Goal: Task Accomplishment & Management: Complete application form

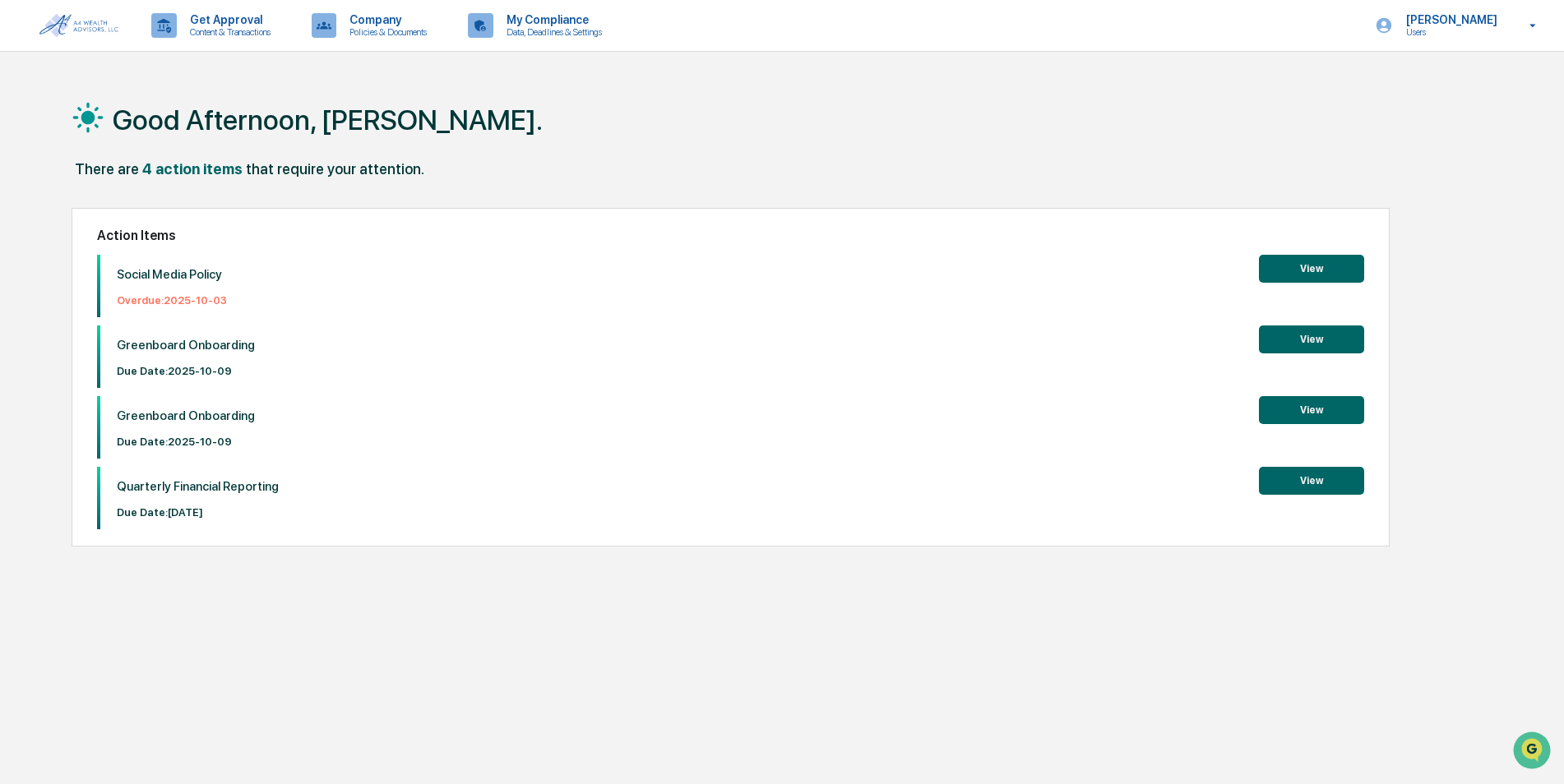
click at [1306, 263] on button "View" at bounding box center [1311, 269] width 105 height 28
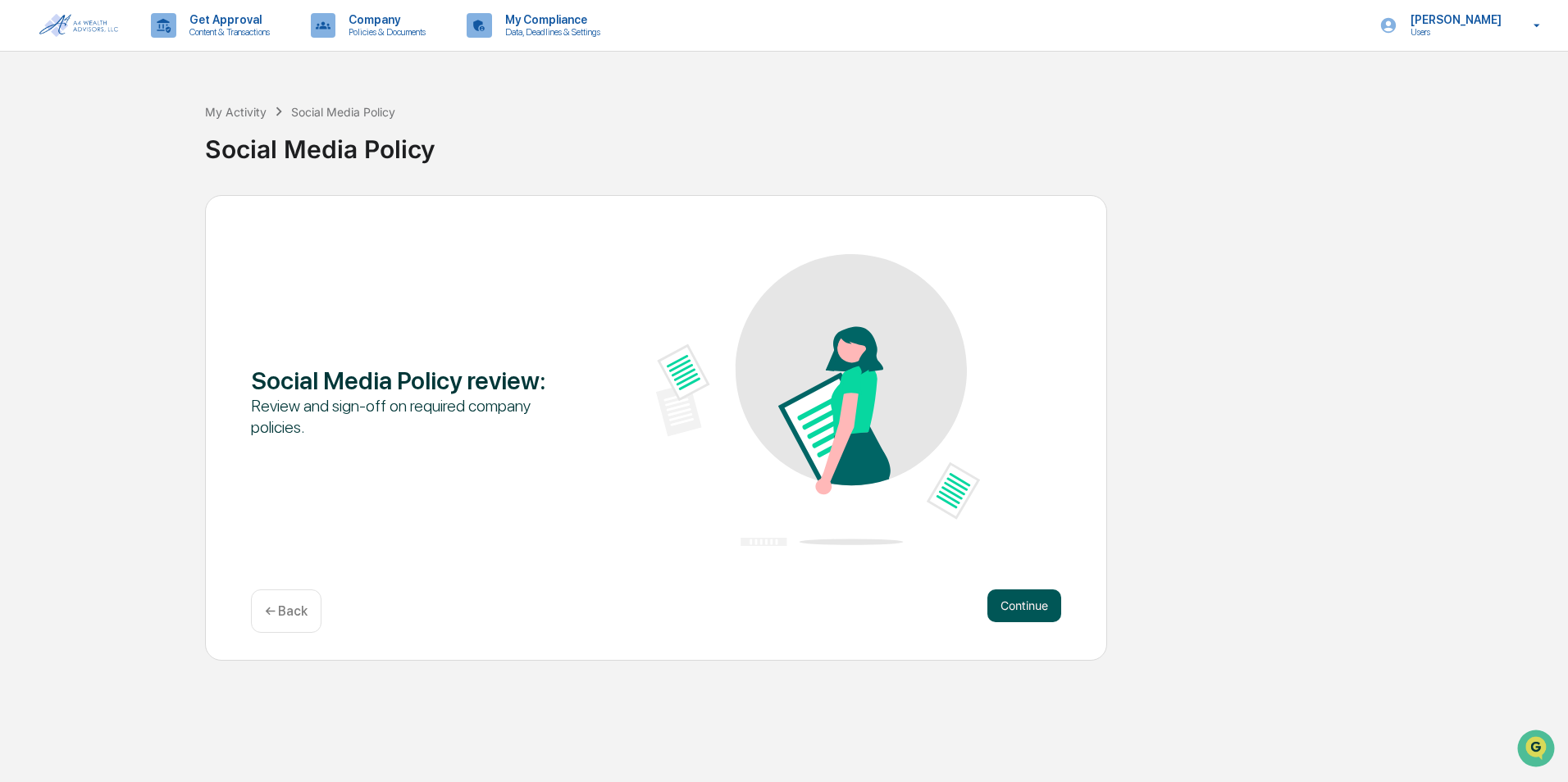
click at [1019, 606] on button "Continue" at bounding box center [1024, 605] width 74 height 33
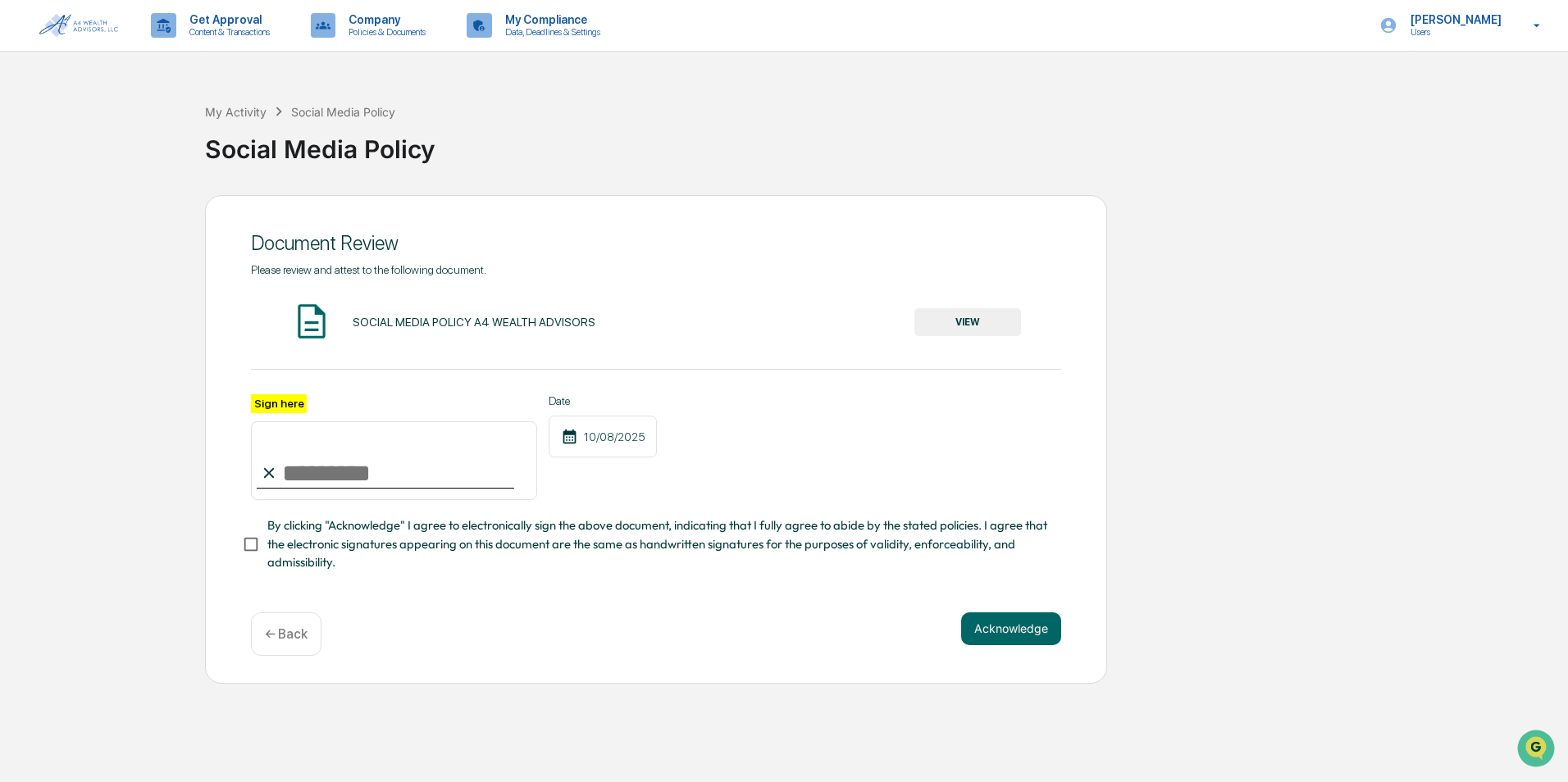
click at [316, 327] on img at bounding box center [311, 322] width 41 height 41
click at [401, 322] on div "SOCIAL MEDIA POLICY A4 WEALTH ADVISORS" at bounding box center [474, 322] width 243 height 13
click at [495, 340] on div "SOCIAL MEDIA POLICY A4 WEALTH ADVISORS VIEW" at bounding box center [656, 323] width 811 height 43
drag, startPoint x: 487, startPoint y: 316, endPoint x: 494, endPoint y: 323, distance: 9.9
click at [488, 317] on div "SOCIAL MEDIA POLICY A4 WEALTH ADVISORS" at bounding box center [474, 322] width 243 height 13
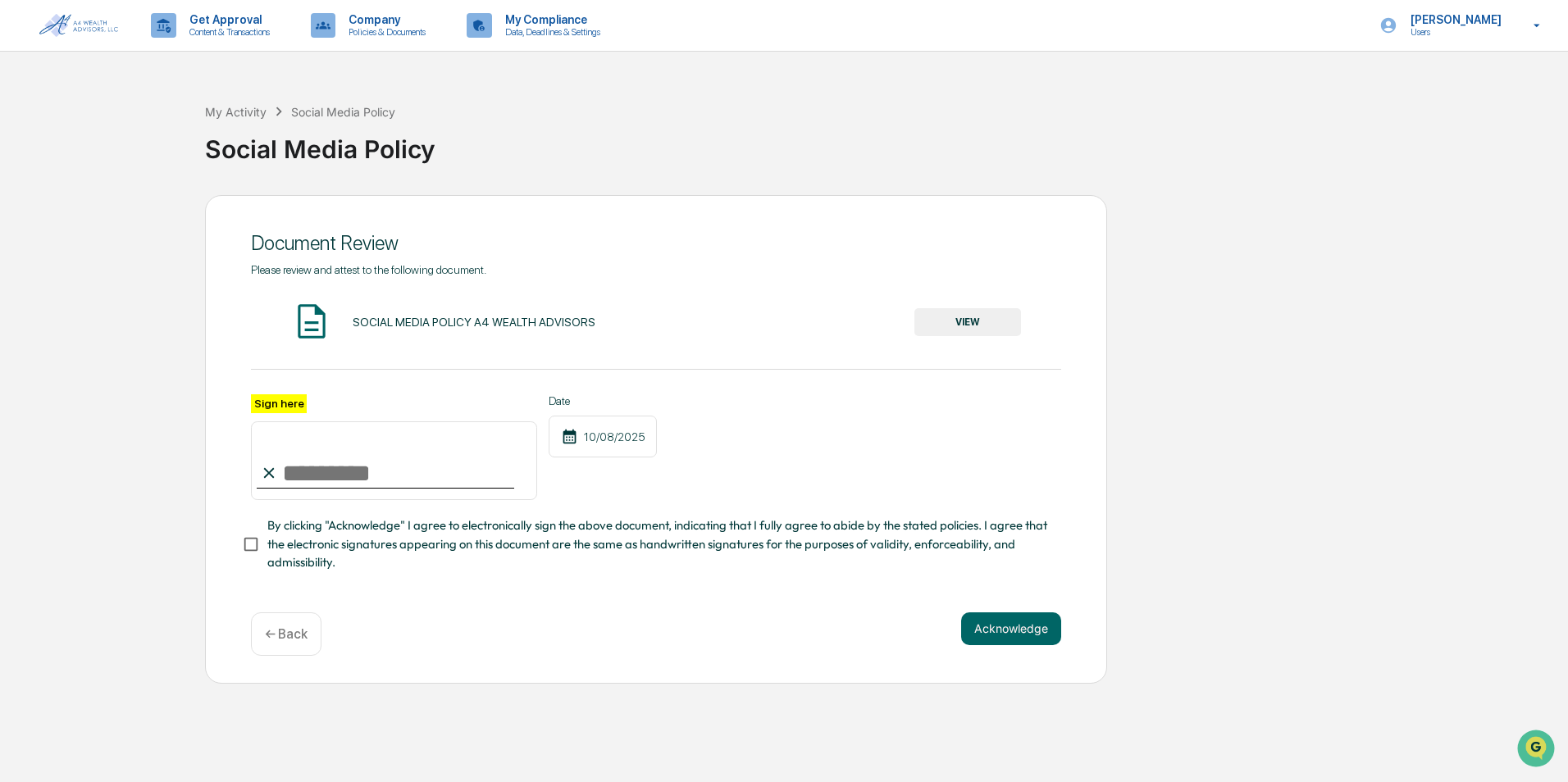
click at [966, 315] on button "VIEW" at bounding box center [968, 323] width 107 height 28
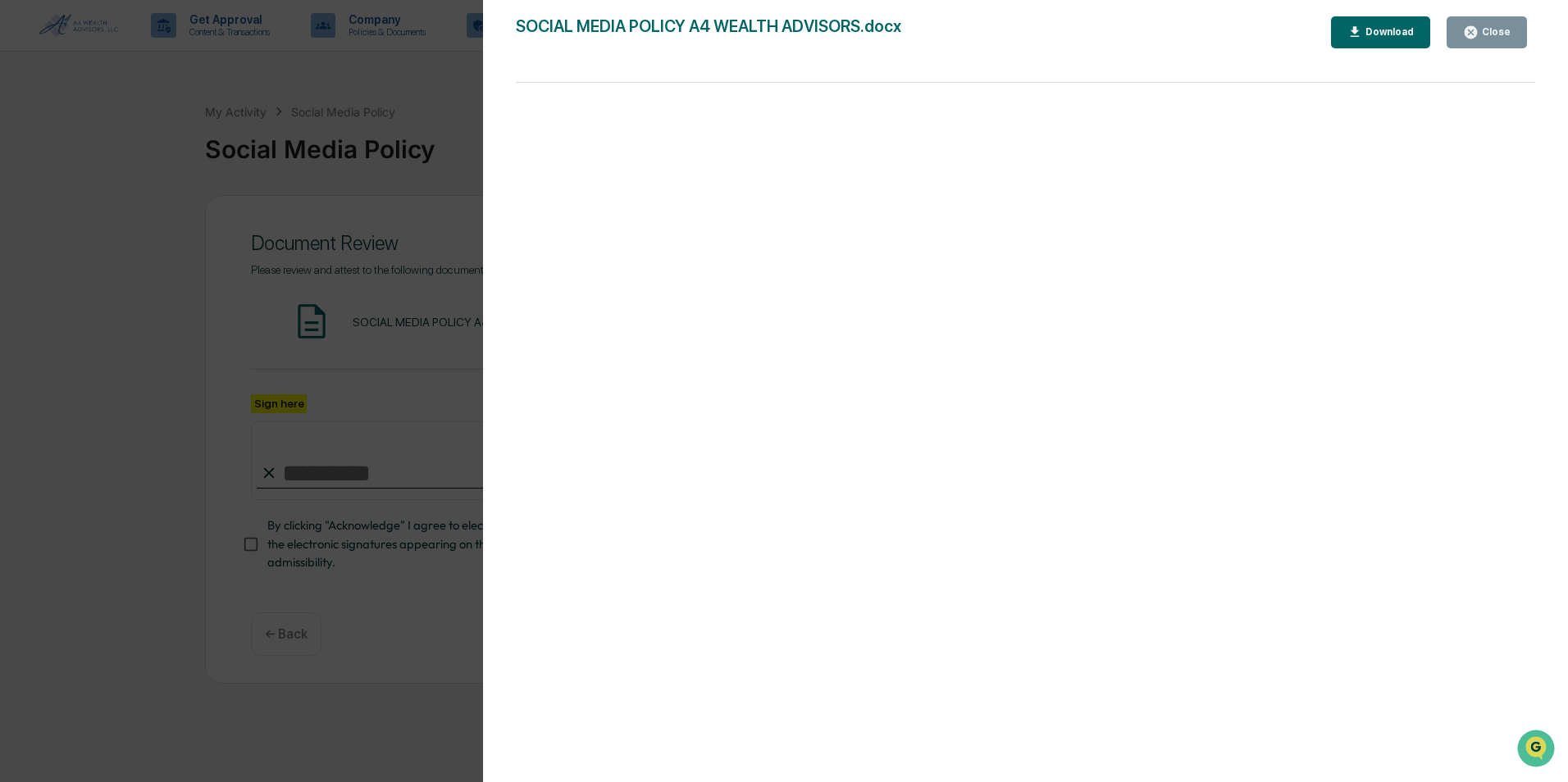
click at [1498, 27] on div "Close" at bounding box center [1495, 32] width 32 height 11
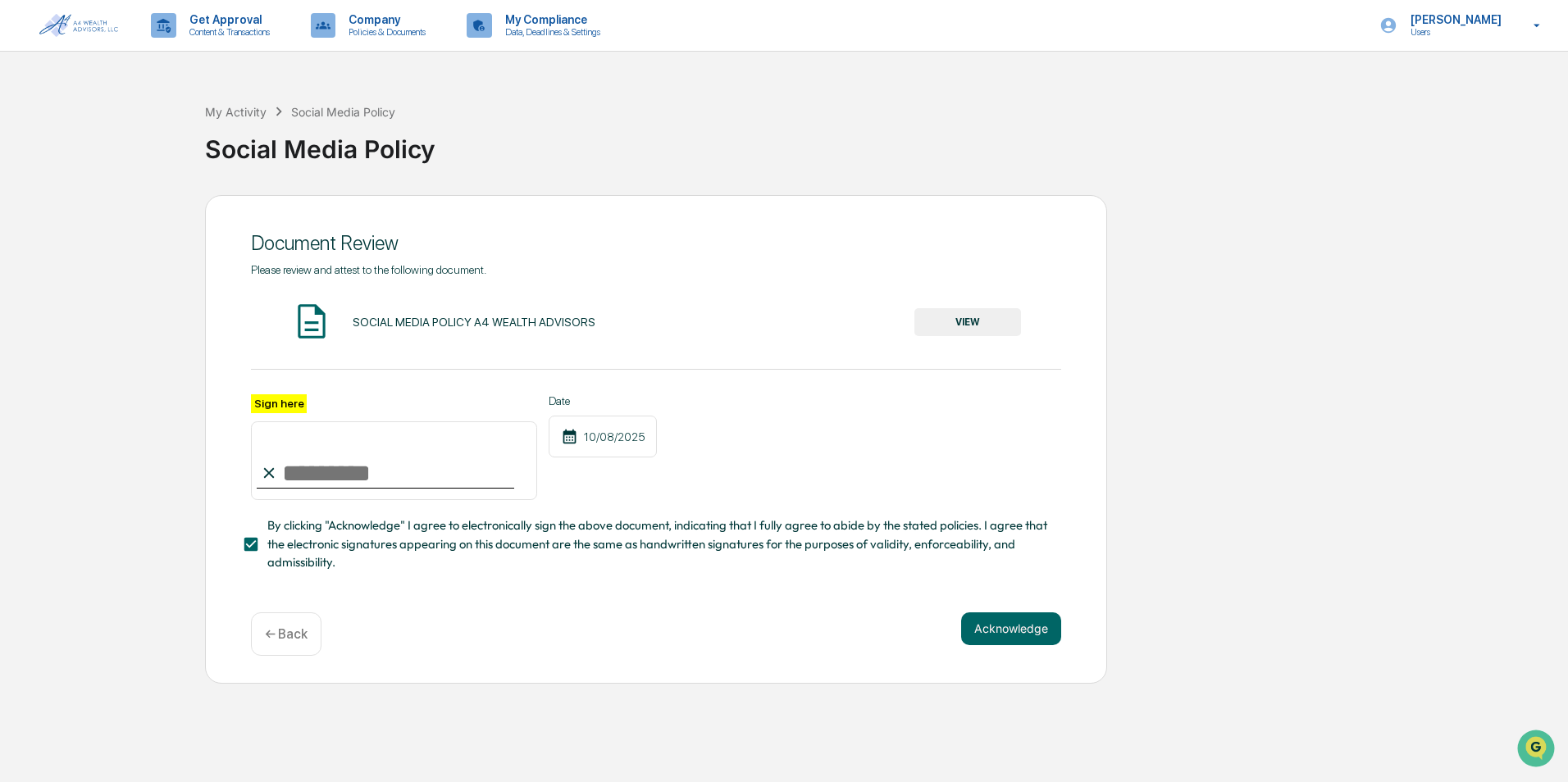
click at [291, 482] on input "Sign here" at bounding box center [394, 460] width 286 height 79
click at [279, 399] on label "Sign here" at bounding box center [278, 403] width 56 height 19
click at [279, 421] on input "Sign here" at bounding box center [394, 460] width 286 height 79
click at [279, 404] on label "Sign here" at bounding box center [278, 403] width 56 height 19
click at [279, 421] on input "Sign here" at bounding box center [394, 460] width 286 height 79
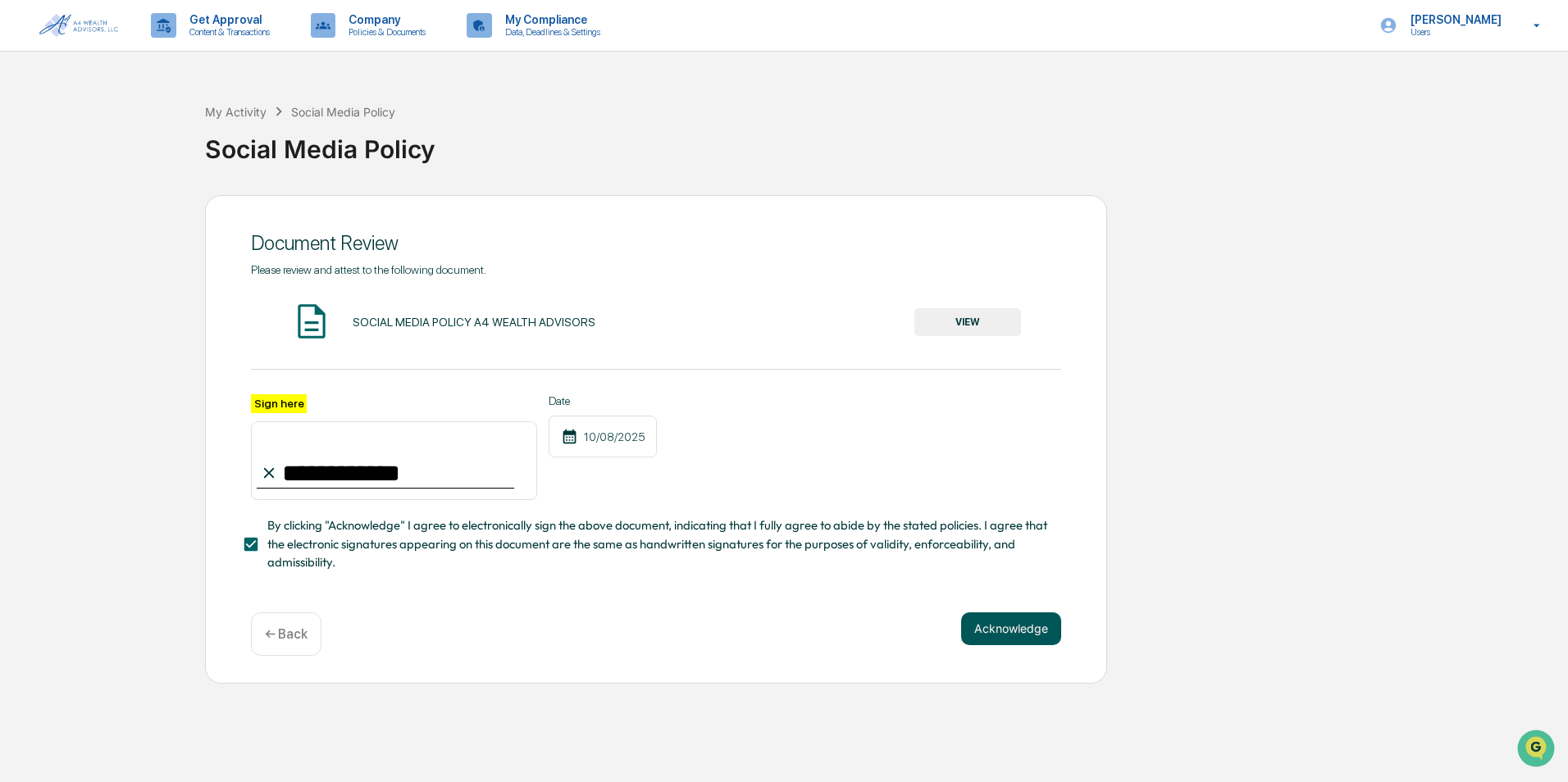
type input "**********"
click at [1026, 636] on button "Acknowledge" at bounding box center [1011, 628] width 100 height 33
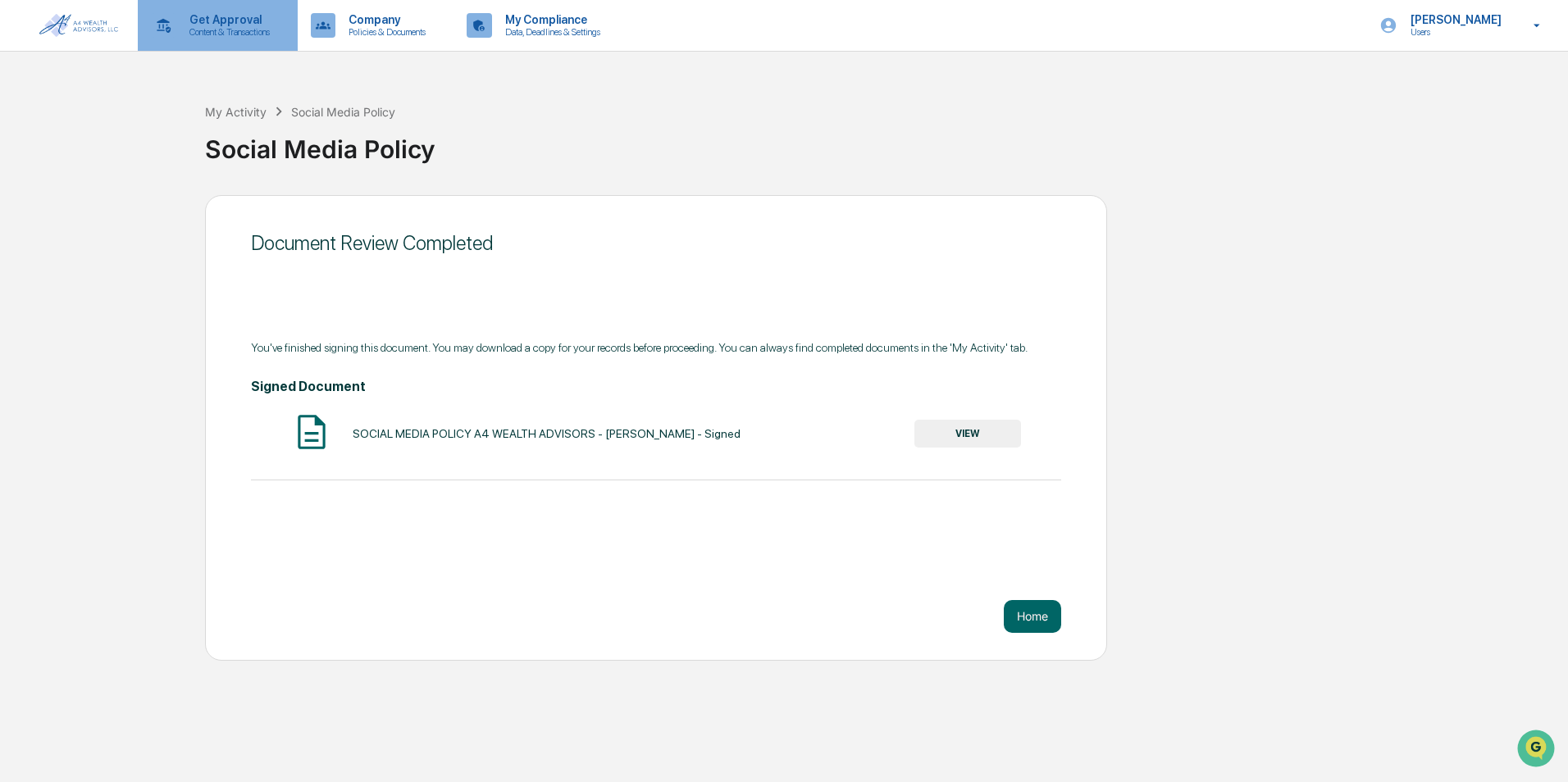
click at [210, 34] on p "Content & Transactions" at bounding box center [227, 32] width 102 height 11
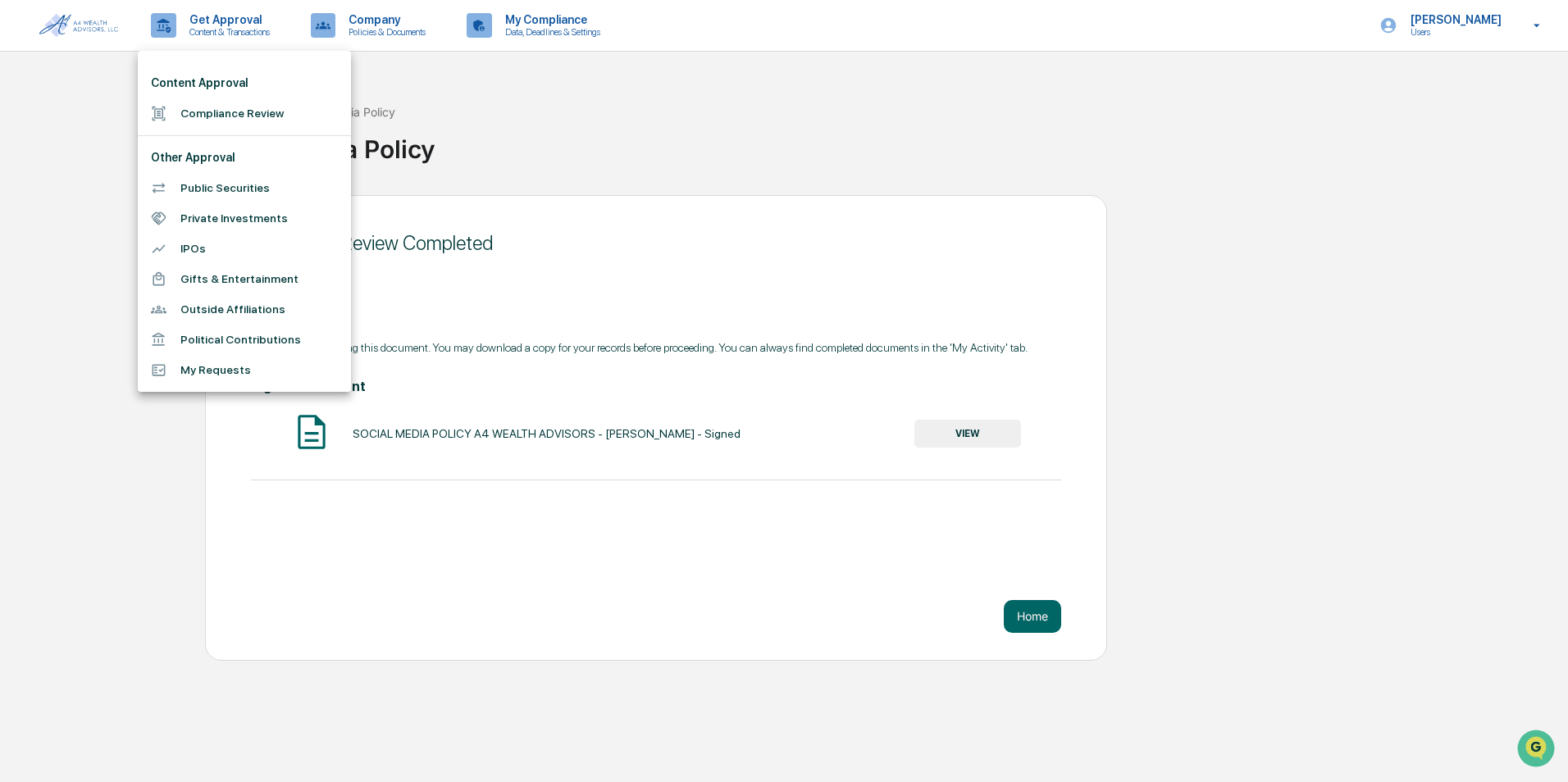
click at [32, 71] on div at bounding box center [784, 391] width 1568 height 782
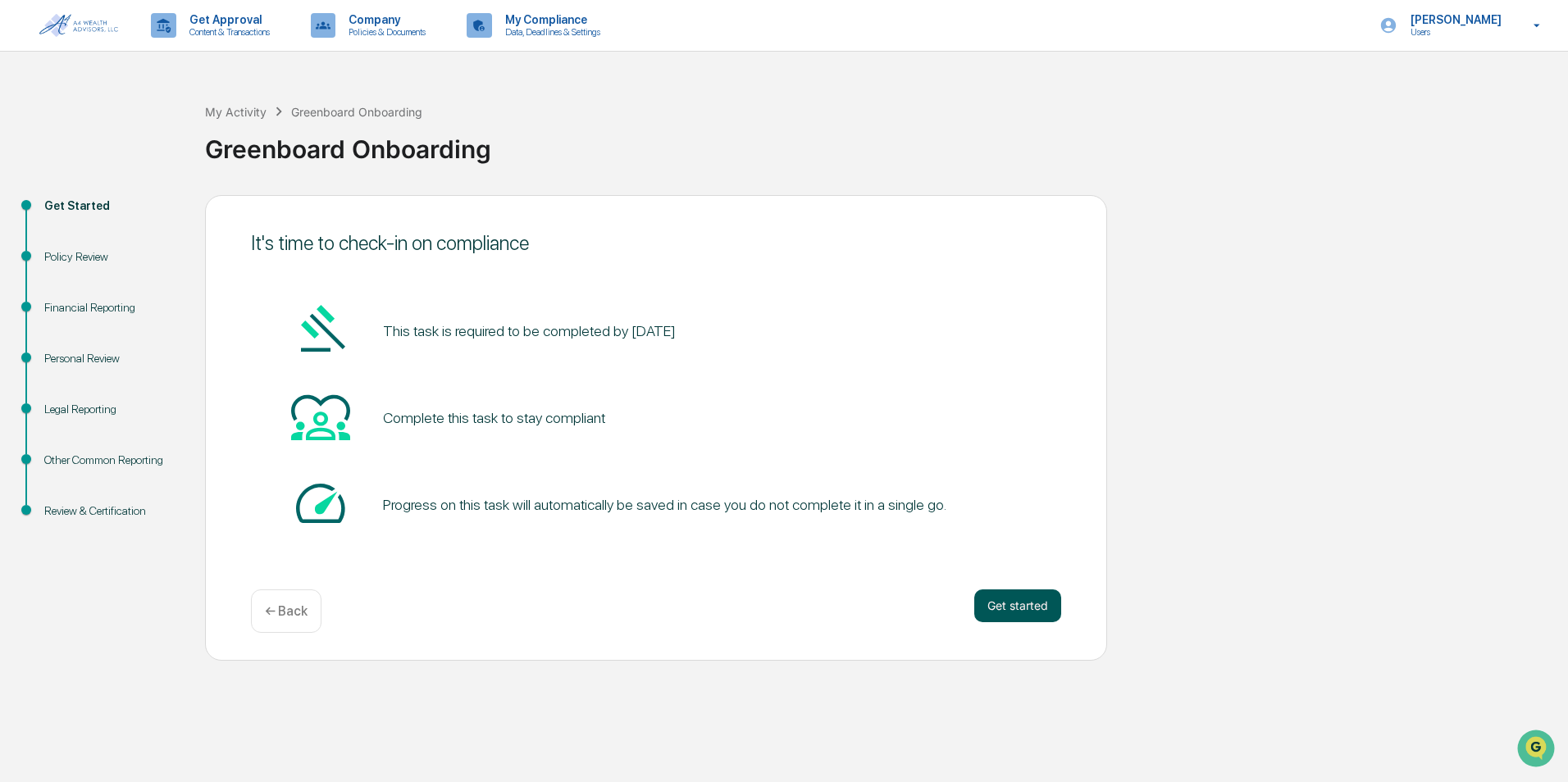
click at [1011, 601] on button "Get started" at bounding box center [1017, 605] width 87 height 33
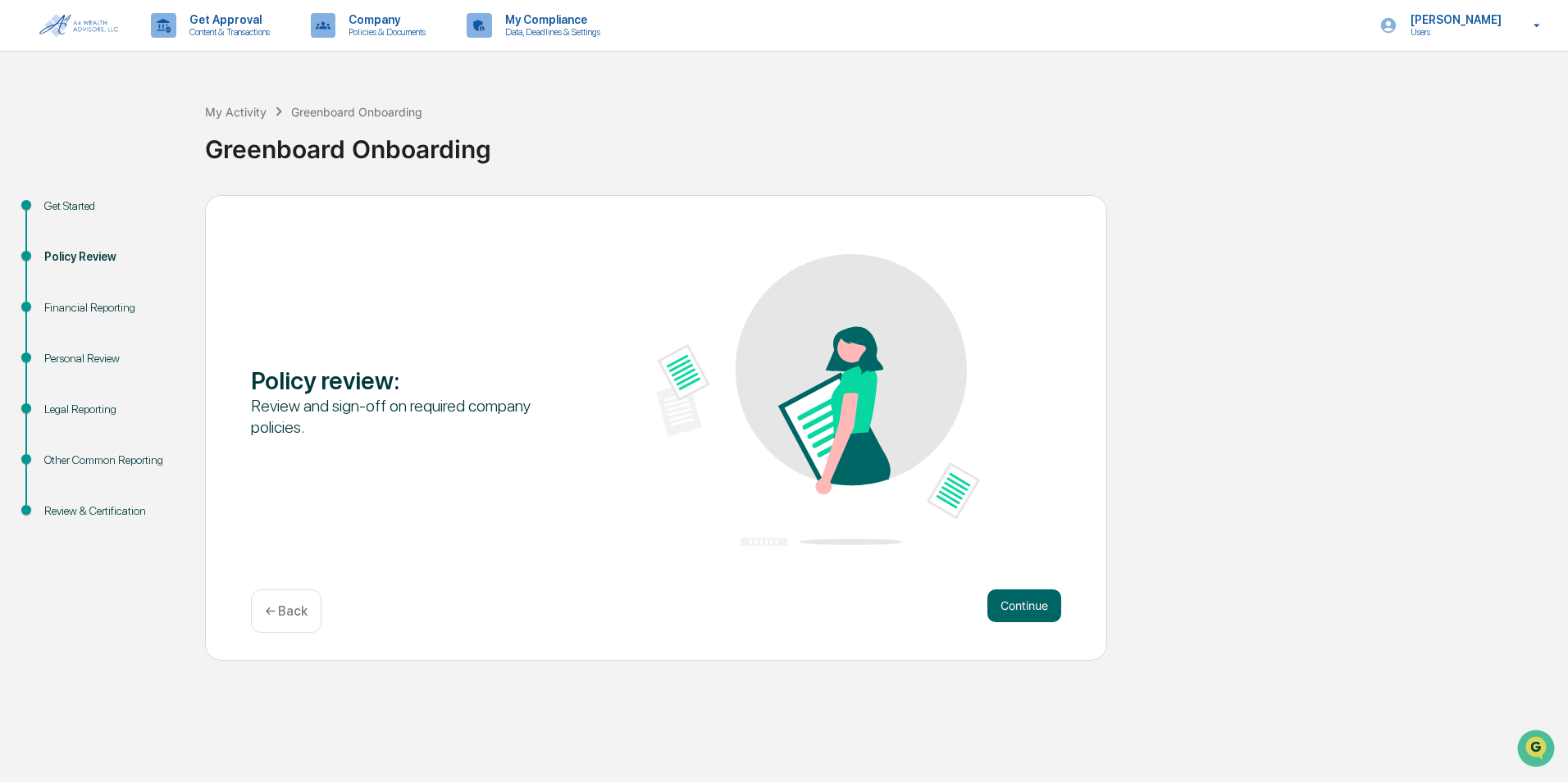
click at [1011, 601] on button "Continue" at bounding box center [1024, 605] width 74 height 33
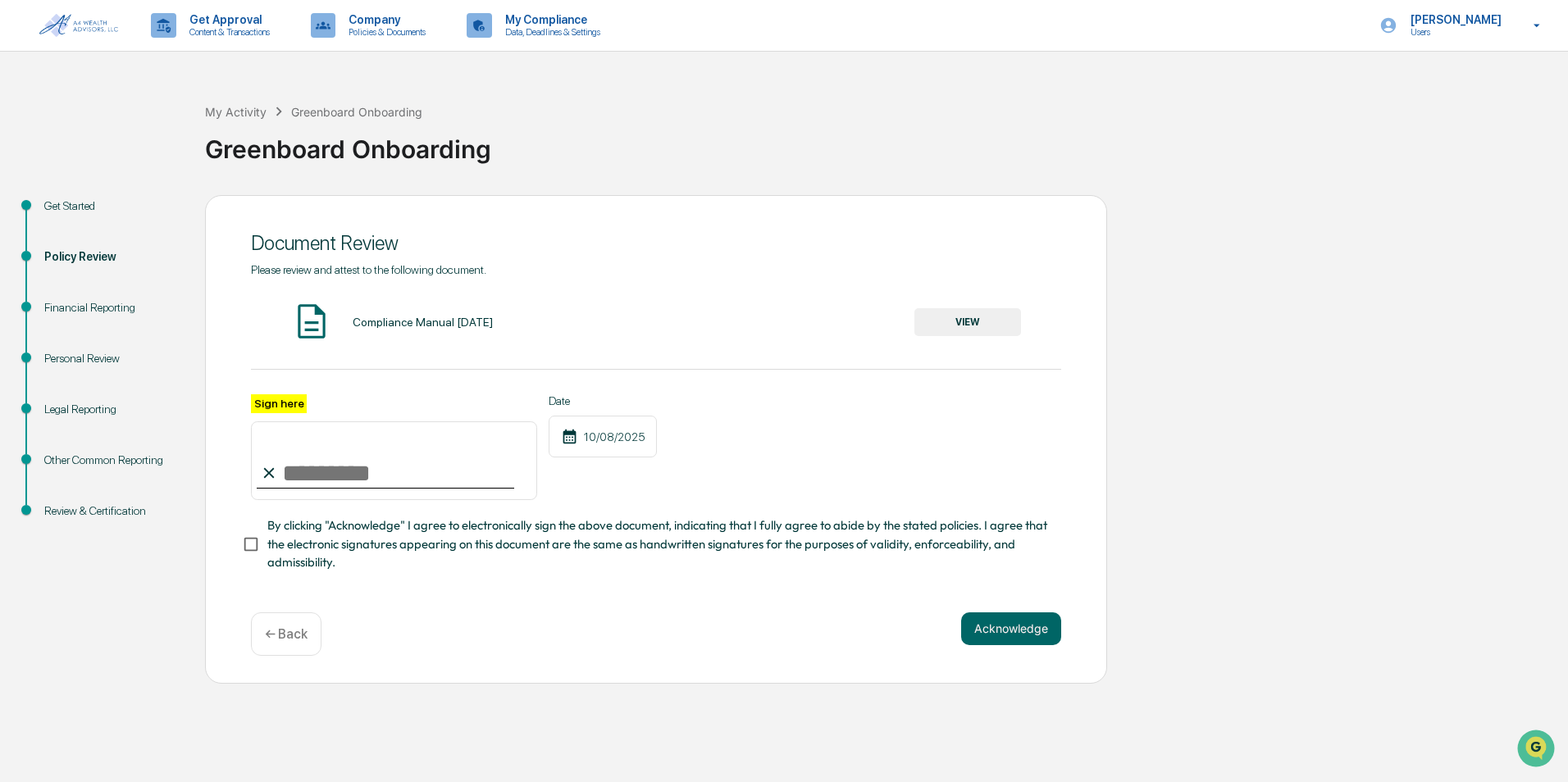
click at [960, 318] on button "VIEW" at bounding box center [968, 323] width 107 height 28
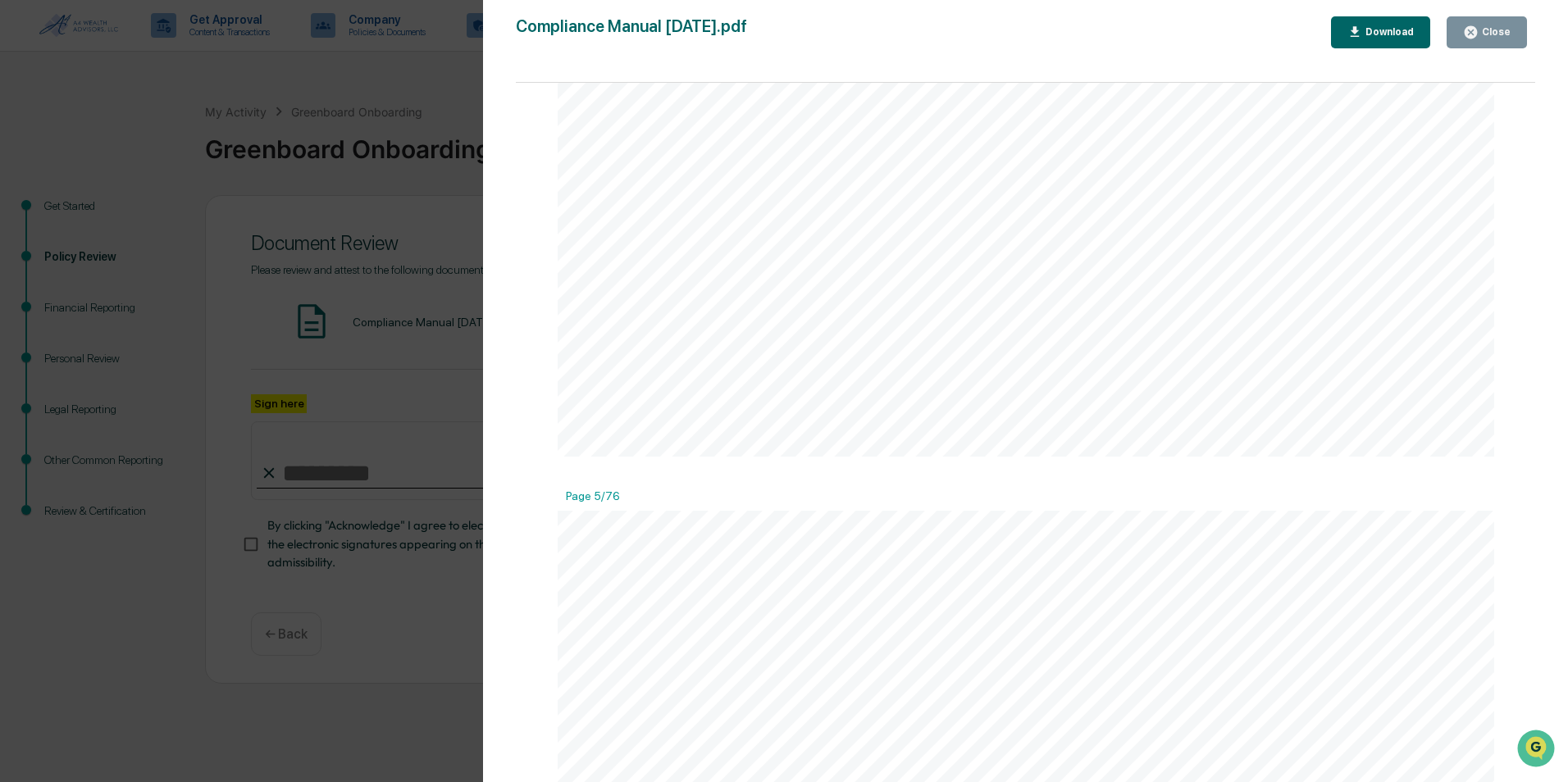
scroll to position [4920, 0]
click at [1494, 27] on div "Close" at bounding box center [1495, 32] width 32 height 11
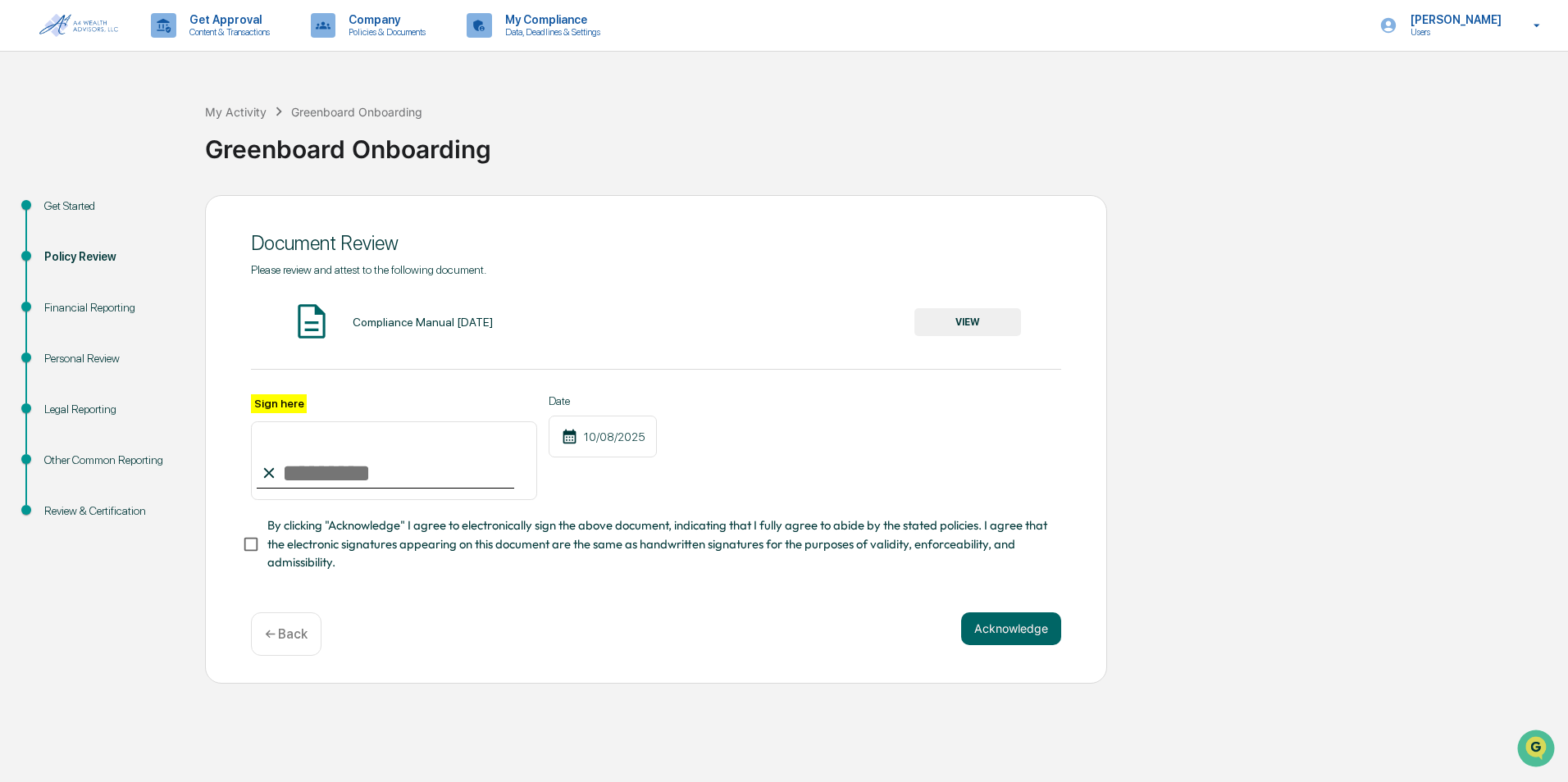
click at [369, 470] on input "Sign here" at bounding box center [394, 460] width 286 height 79
type input "**********"
click at [1042, 632] on button "Acknowledge" at bounding box center [1011, 628] width 100 height 33
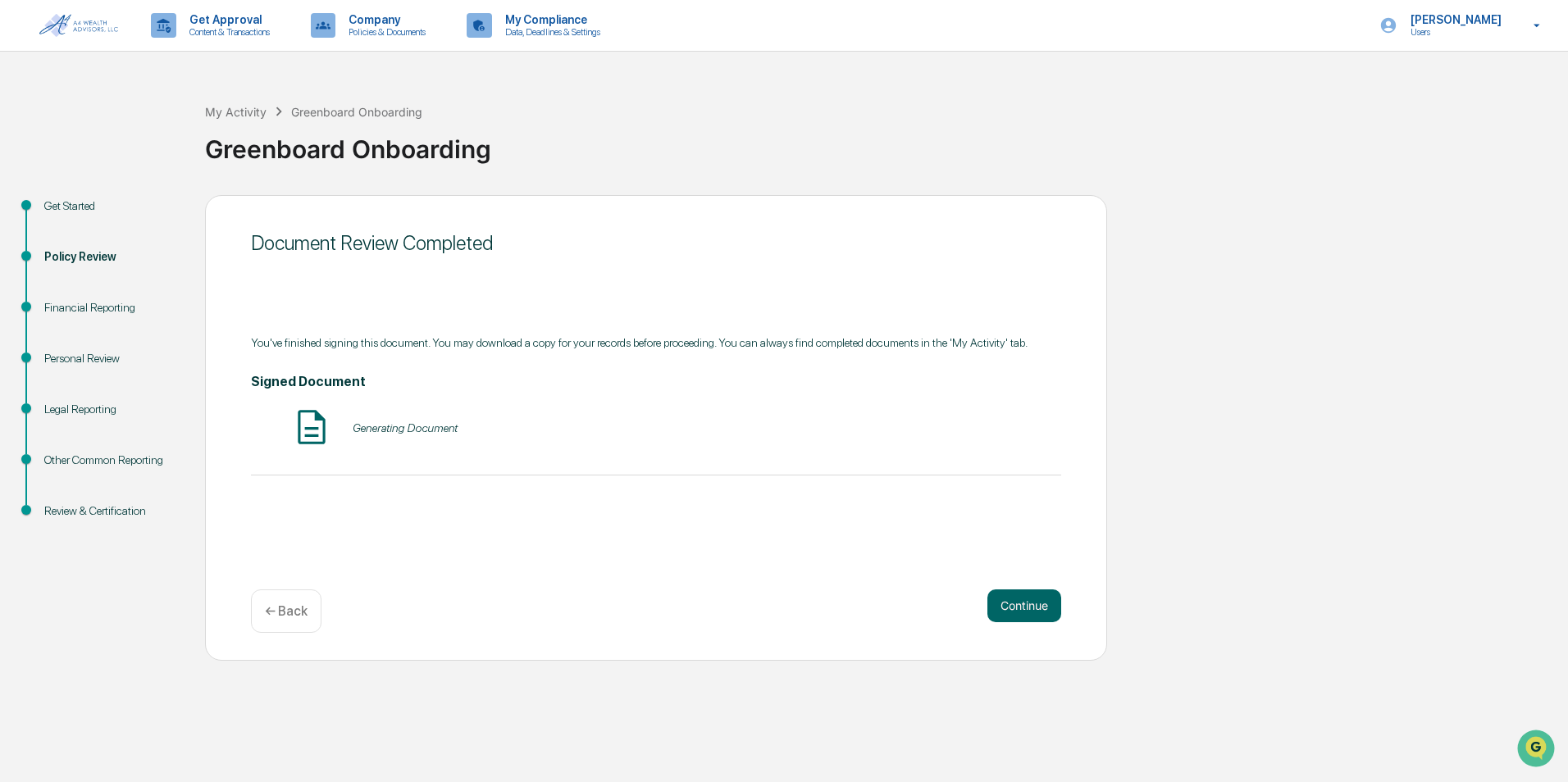
click at [279, 609] on p "← Back" at bounding box center [286, 611] width 42 height 16
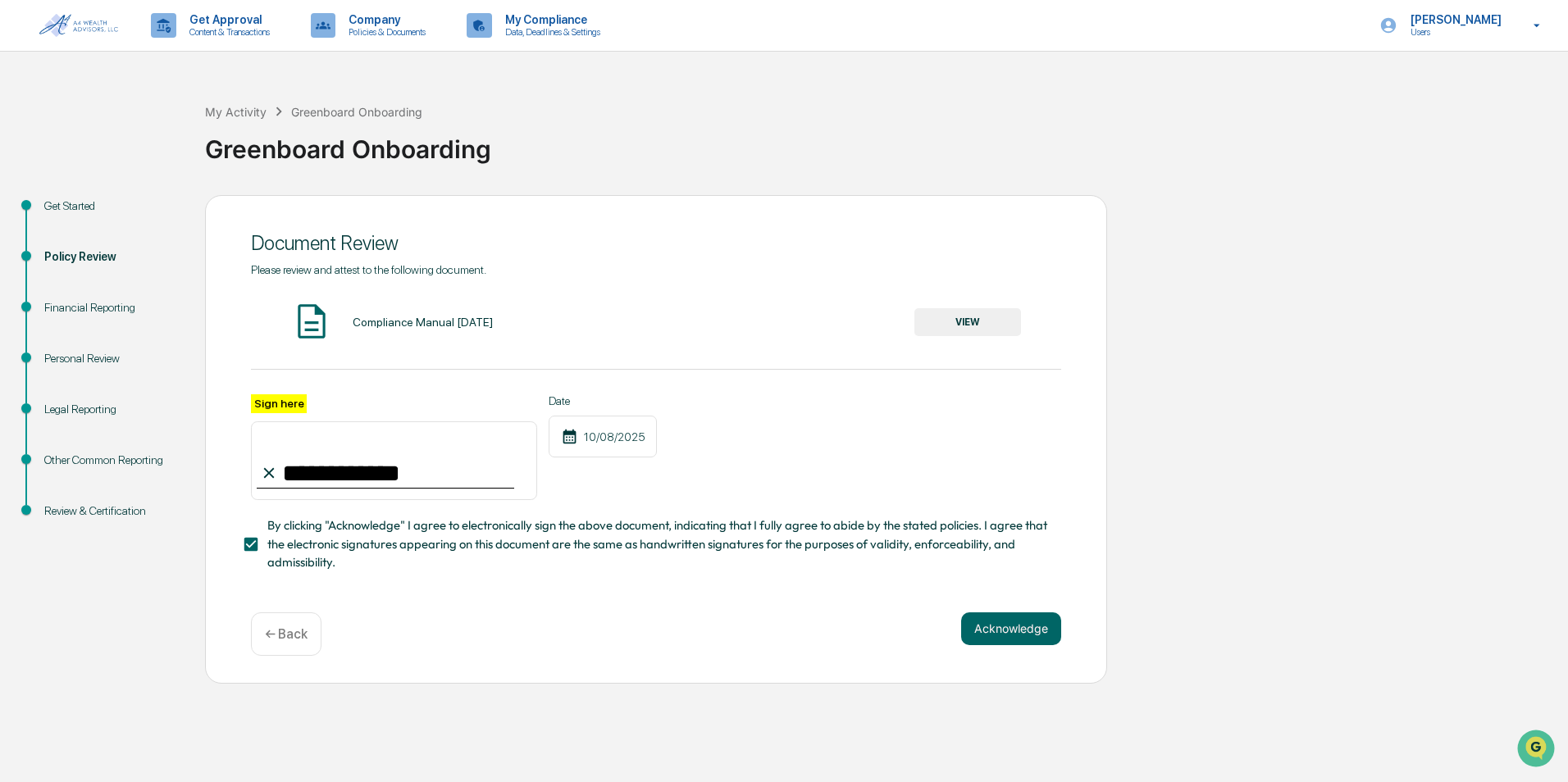
click at [74, 304] on div "Financial Reporting" at bounding box center [111, 307] width 134 height 17
click at [78, 301] on div "Financial Reporting" at bounding box center [111, 307] width 134 height 17
click at [289, 634] on p "← Back" at bounding box center [286, 634] width 42 height 16
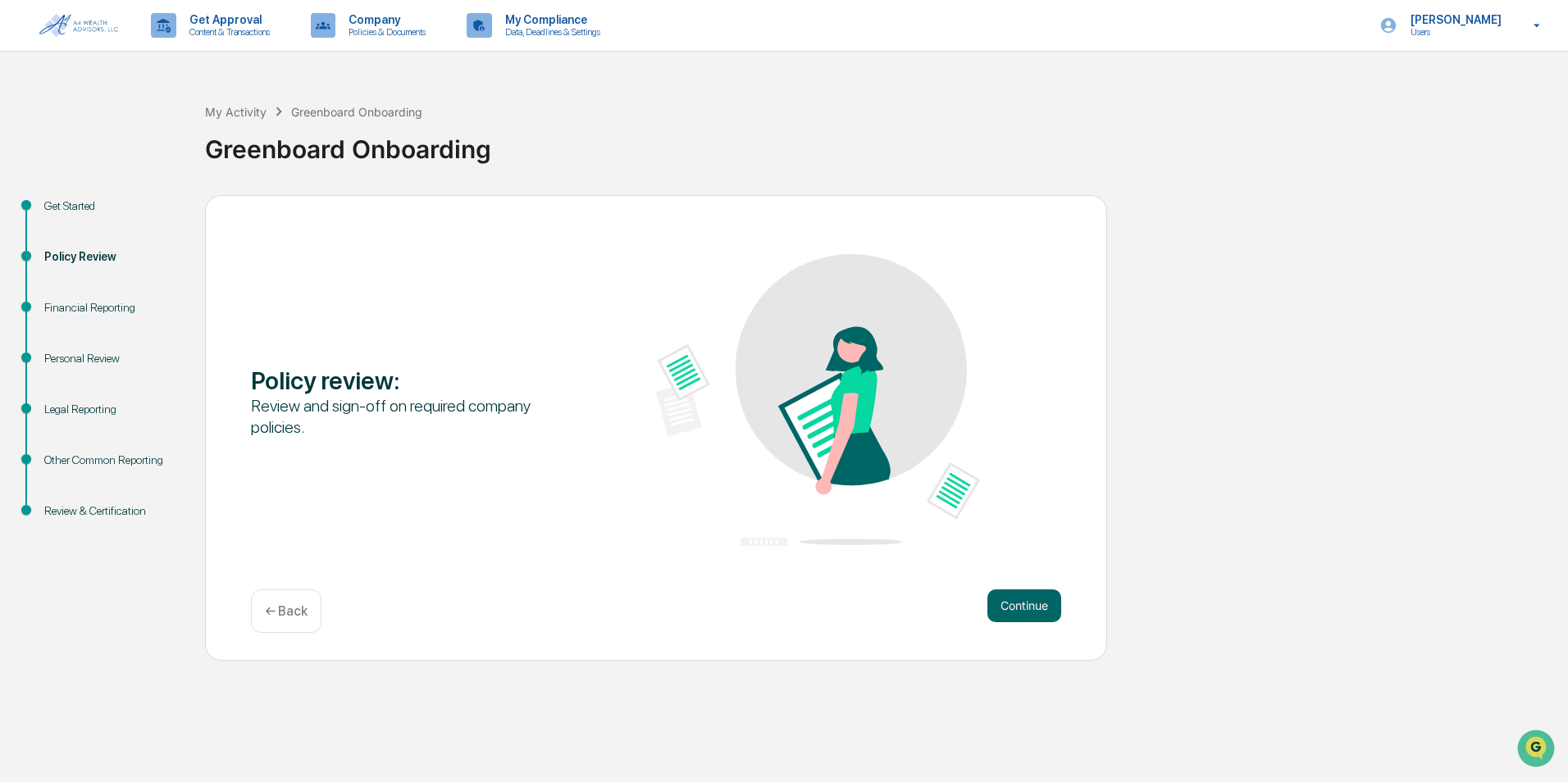
click at [279, 604] on p "← Back" at bounding box center [286, 611] width 42 height 16
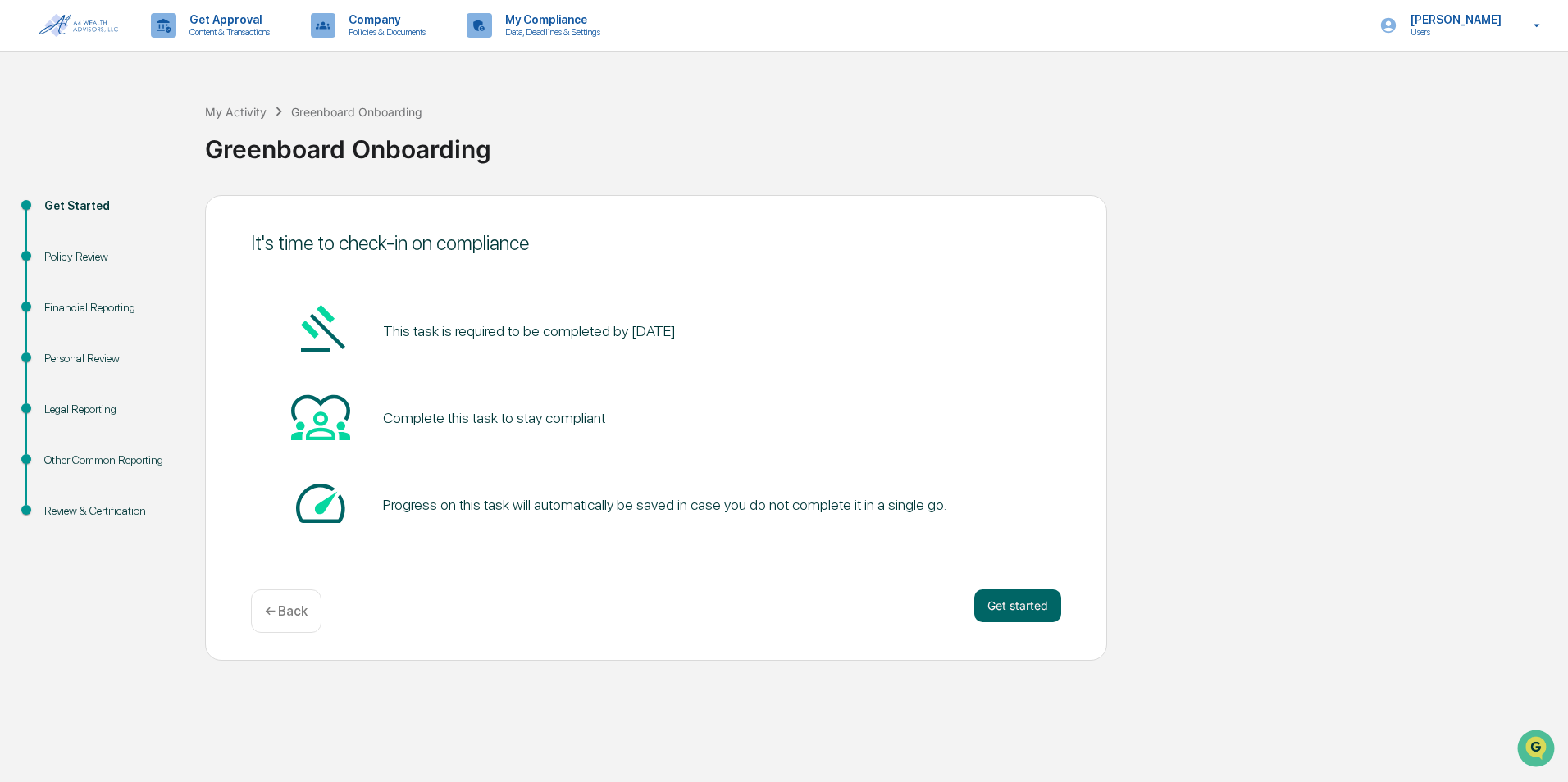
click at [95, 307] on div "Financial Reporting" at bounding box center [111, 307] width 134 height 17
click at [95, 301] on div "Financial Reporting" at bounding box center [111, 307] width 134 height 17
click at [1027, 602] on button "Get started" at bounding box center [1017, 605] width 87 height 33
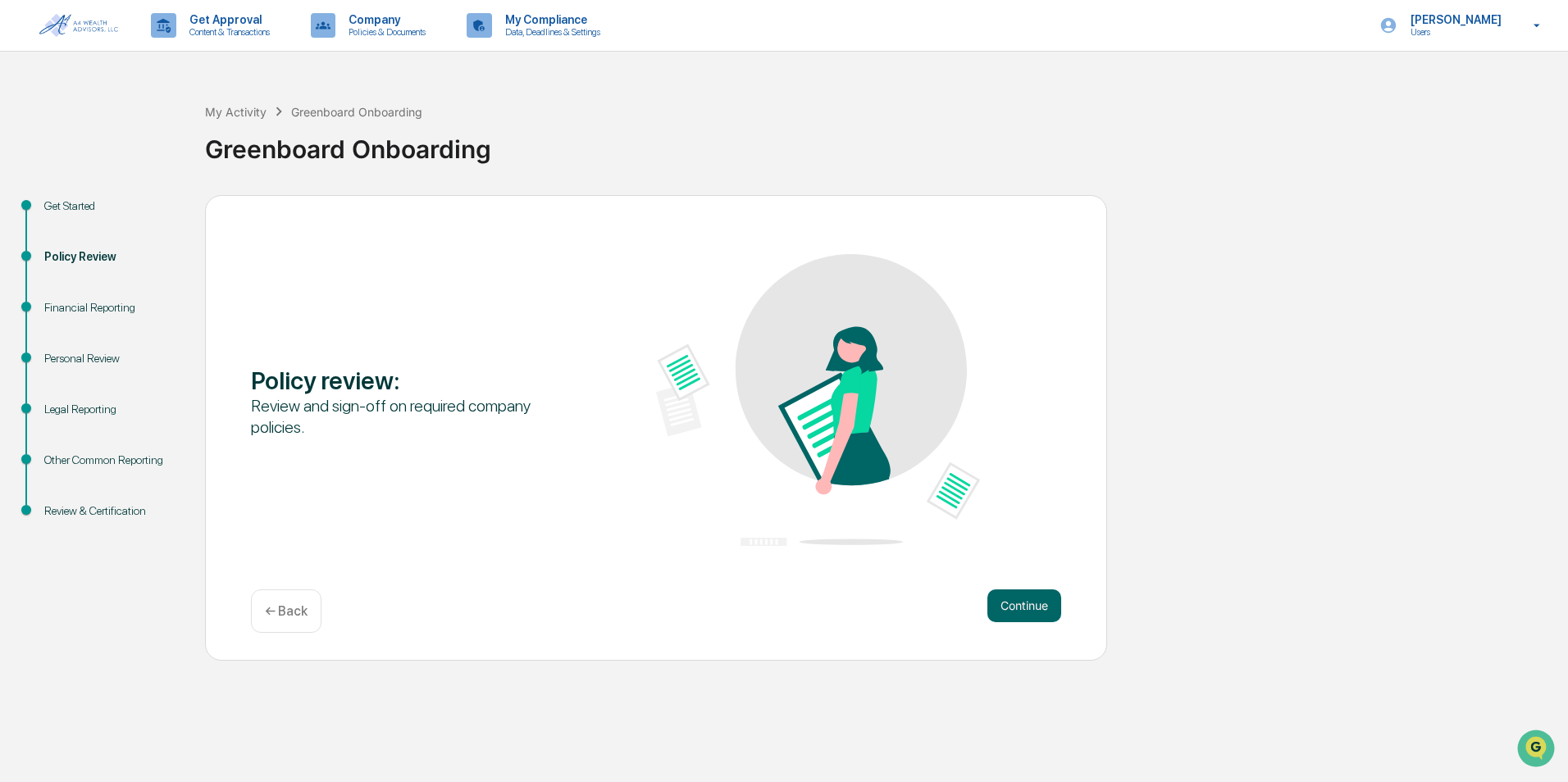
click at [290, 605] on p "← Back" at bounding box center [286, 611] width 42 height 16
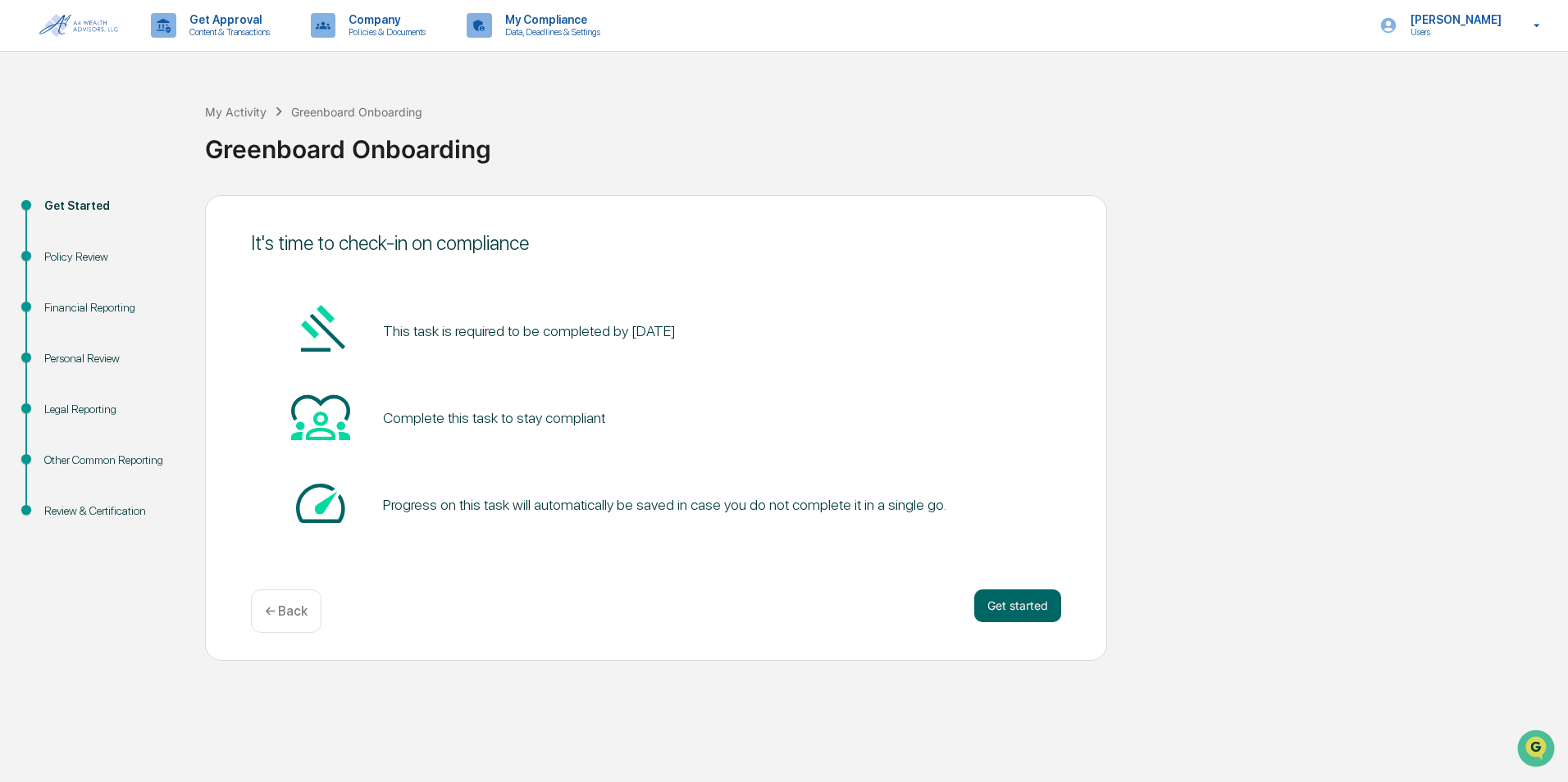
click at [103, 303] on div "Financial Reporting" at bounding box center [111, 307] width 134 height 17
click at [96, 308] on div "Financial Reporting" at bounding box center [111, 307] width 134 height 17
click at [1012, 608] on button "Get started" at bounding box center [1017, 605] width 87 height 33
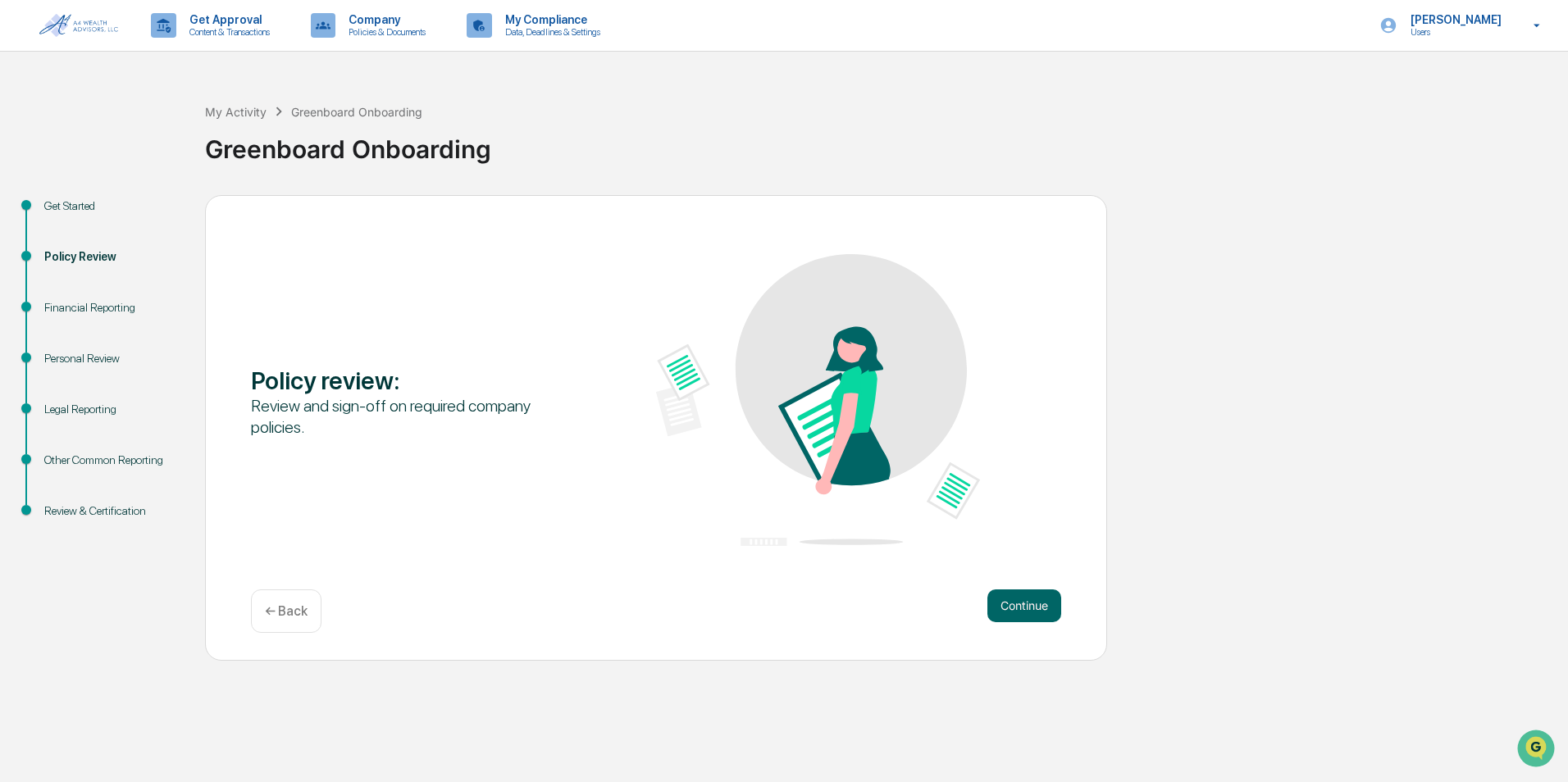
click at [1010, 608] on button "Continue" at bounding box center [1024, 605] width 74 height 33
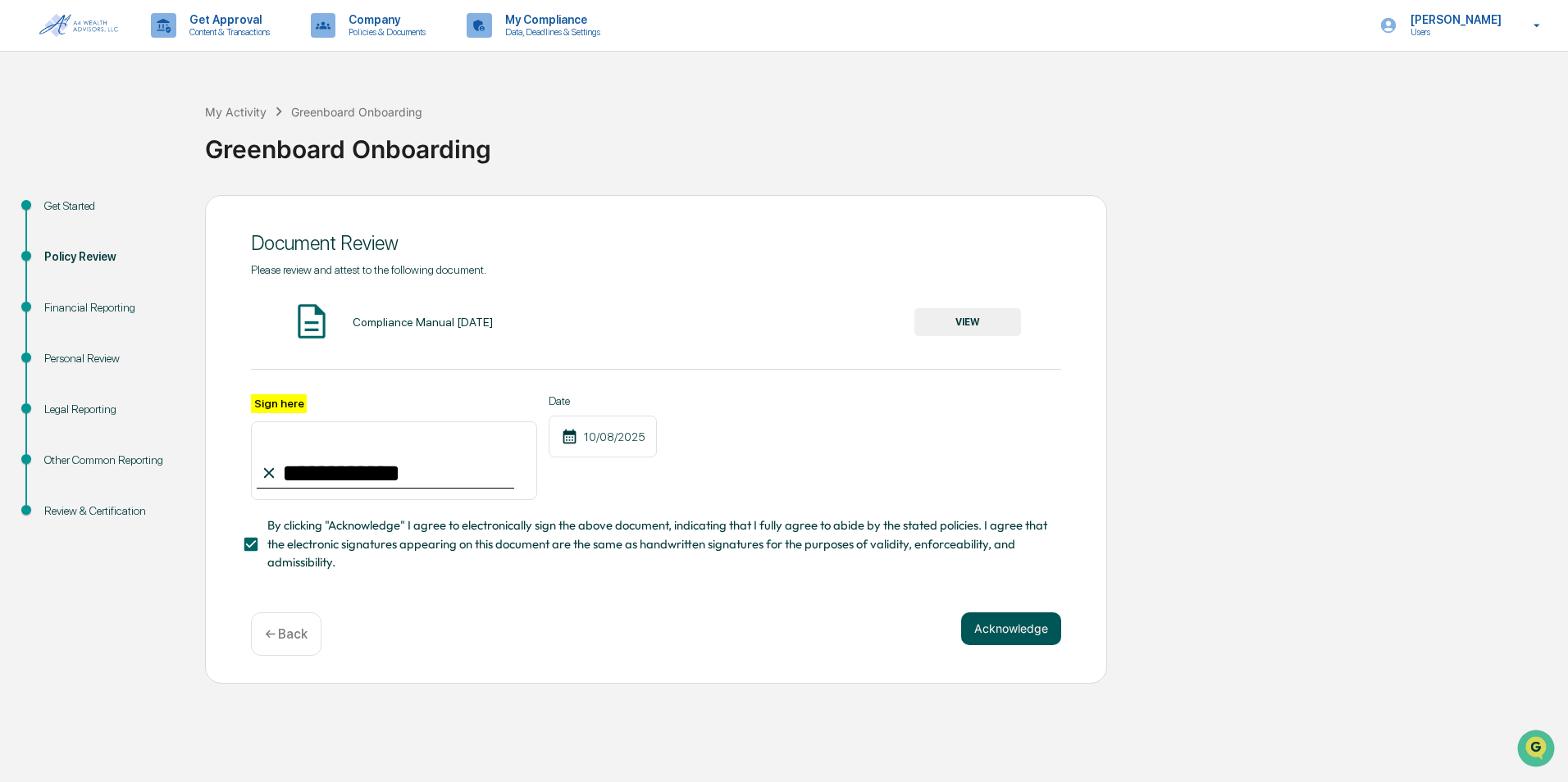
click at [1009, 627] on button "Acknowledge" at bounding box center [1011, 628] width 100 height 33
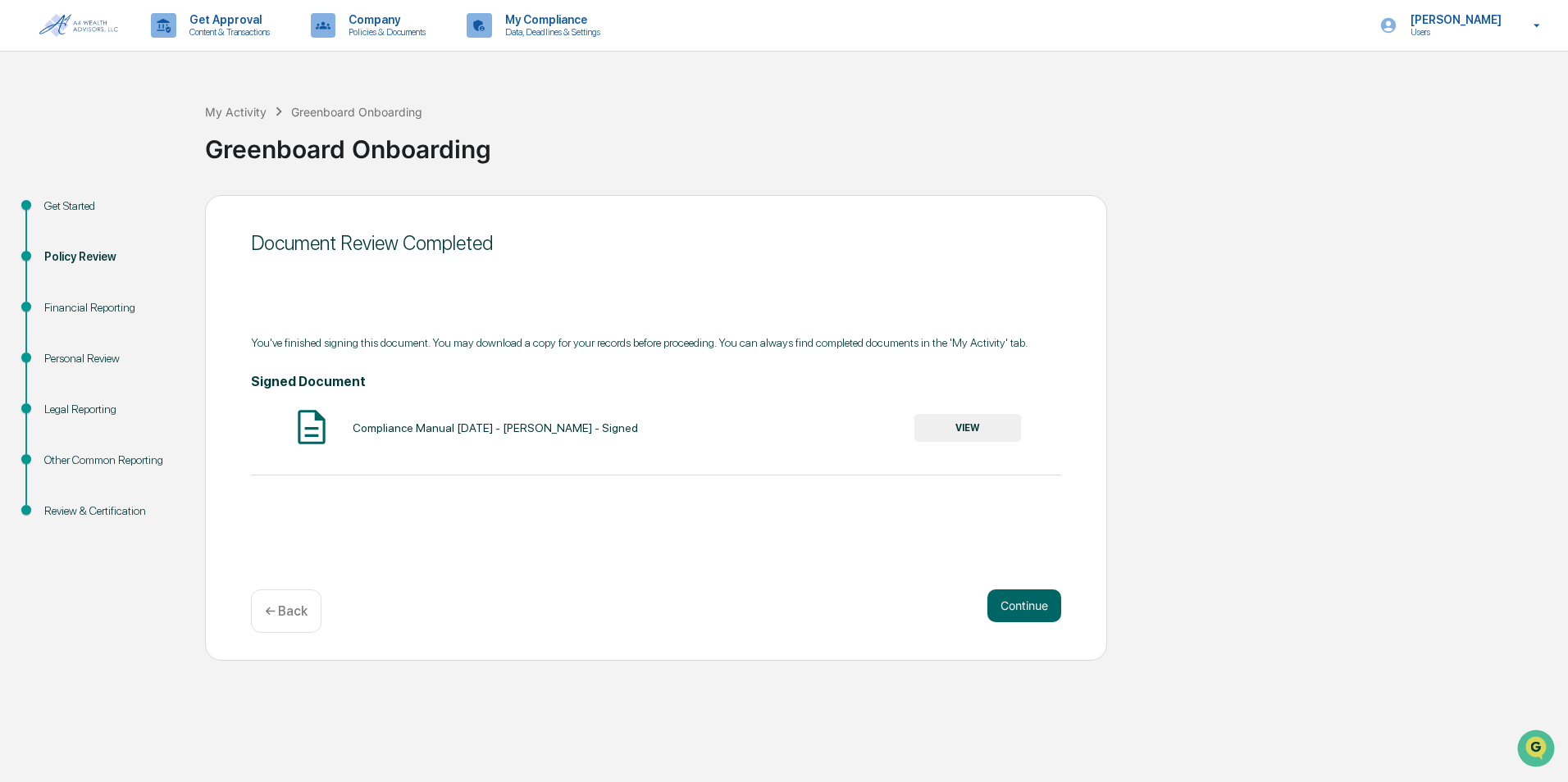
click at [292, 611] on p "← Back" at bounding box center [286, 611] width 42 height 16
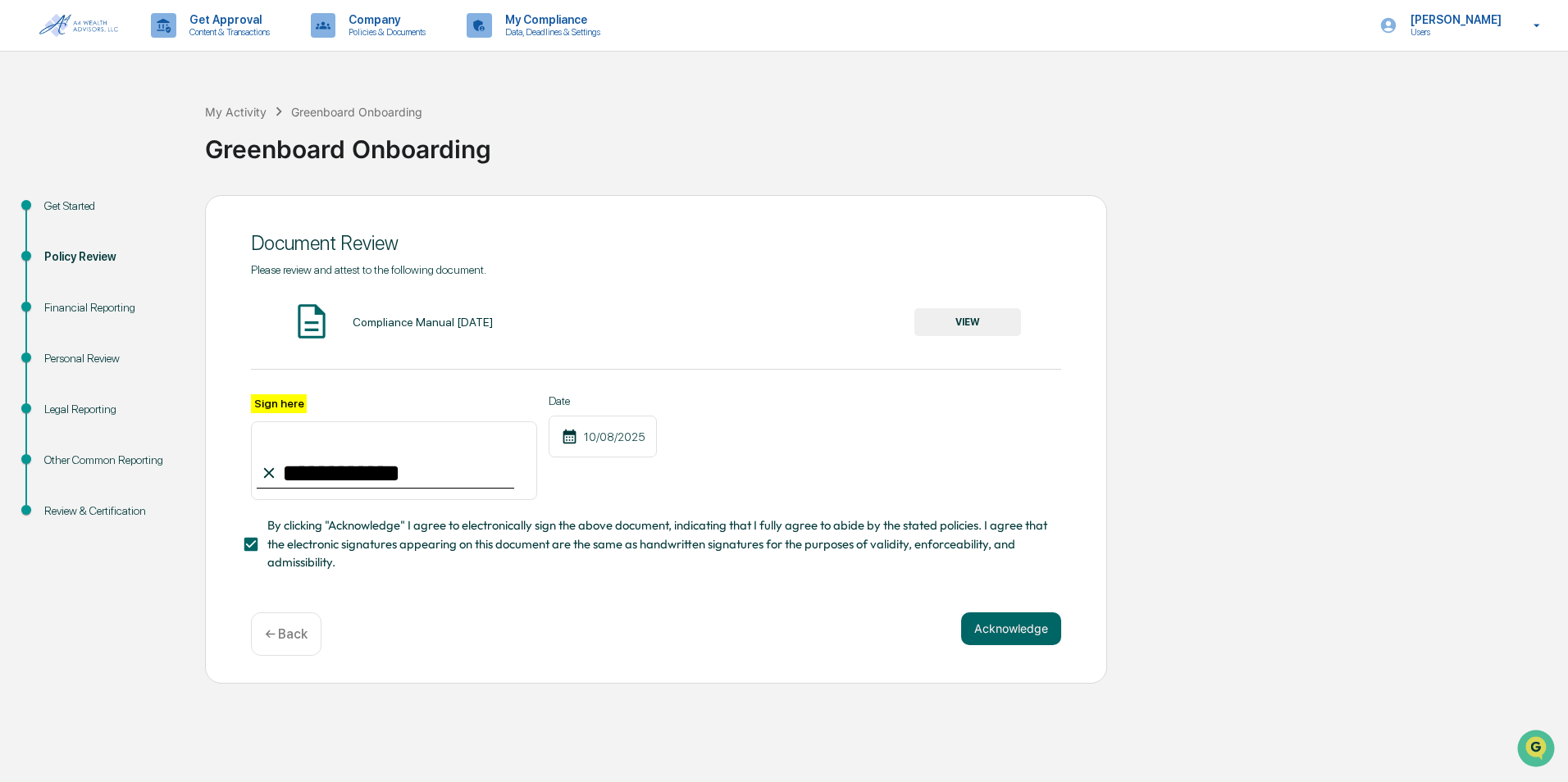
click at [279, 626] on div "← Back" at bounding box center [286, 634] width 71 height 43
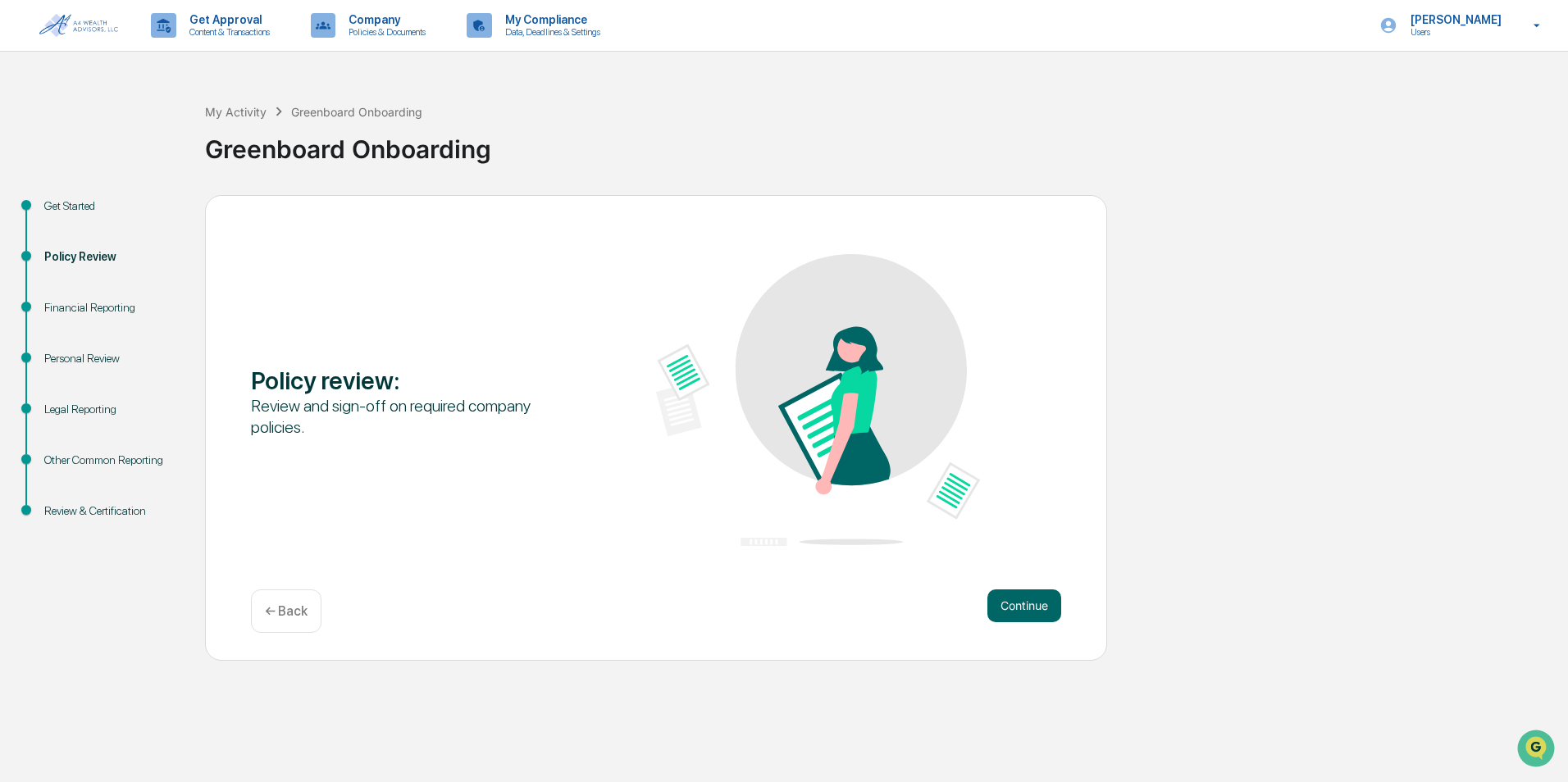
click at [78, 300] on div "Financial Reporting" at bounding box center [111, 307] width 134 height 17
click at [74, 357] on div "Personal Review" at bounding box center [111, 358] width 134 height 17
click at [74, 403] on div "Legal Reporting" at bounding box center [111, 409] width 134 height 17
click at [80, 456] on div "Other Common Reporting" at bounding box center [111, 459] width 134 height 17
click at [80, 305] on div "Financial Reporting" at bounding box center [111, 307] width 134 height 17
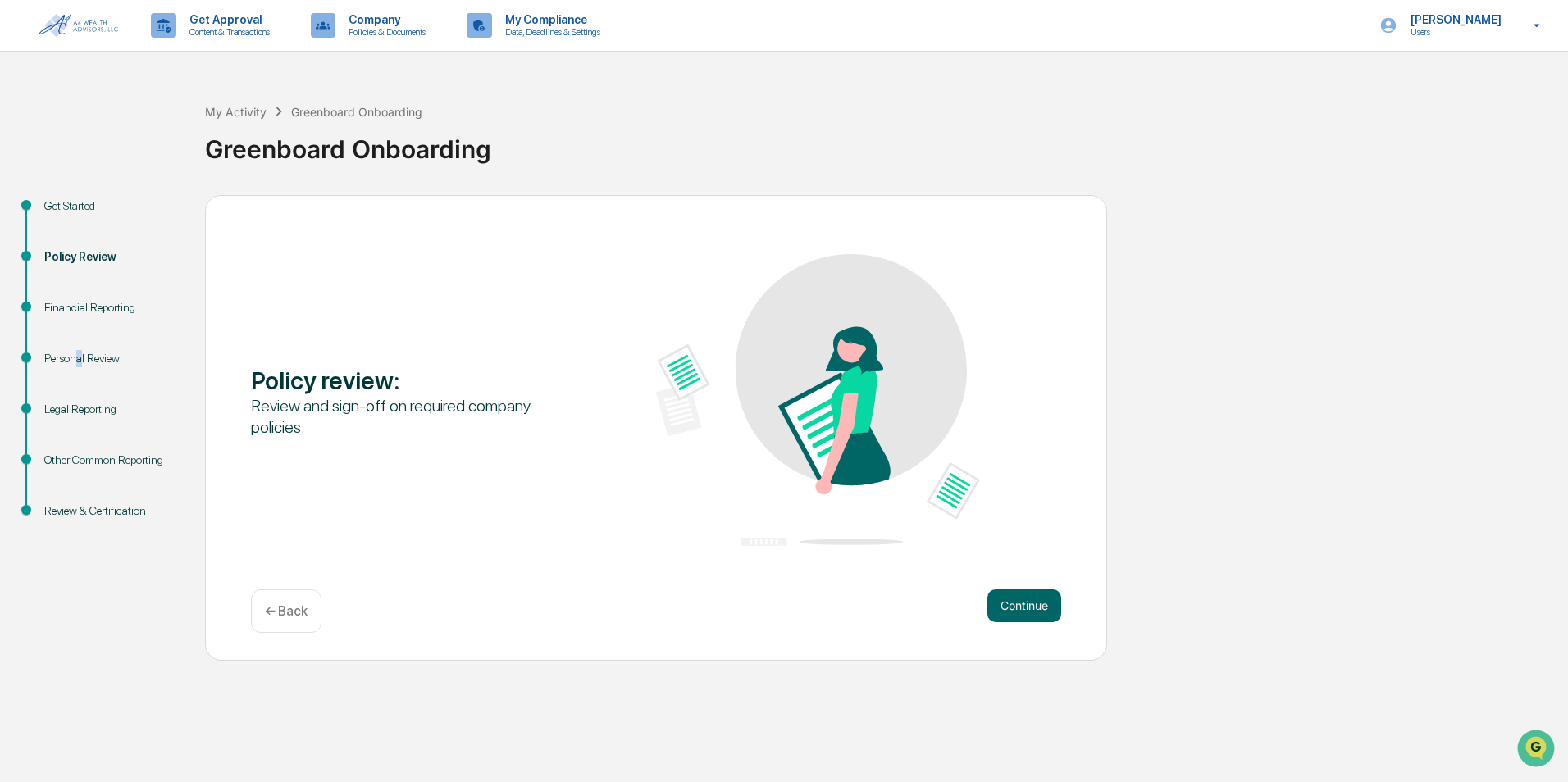
click at [80, 366] on div "Personal Review" at bounding box center [111, 358] width 134 height 17
